Goal: Task Accomplishment & Management: Use online tool/utility

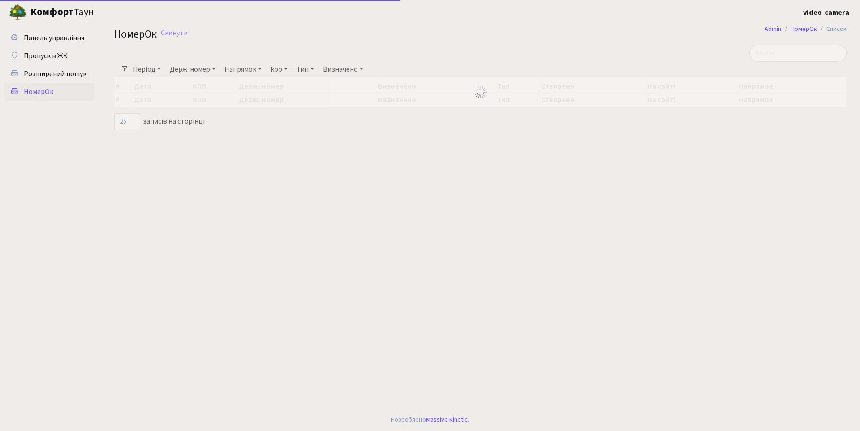
select select "25"
click at [176, 34] on link "Скинути" at bounding box center [174, 33] width 27 height 9
select select "25"
click at [799, 55] on input "search" at bounding box center [797, 53] width 97 height 17
type input "2222"
